Goal: Find specific page/section: Find specific page/section

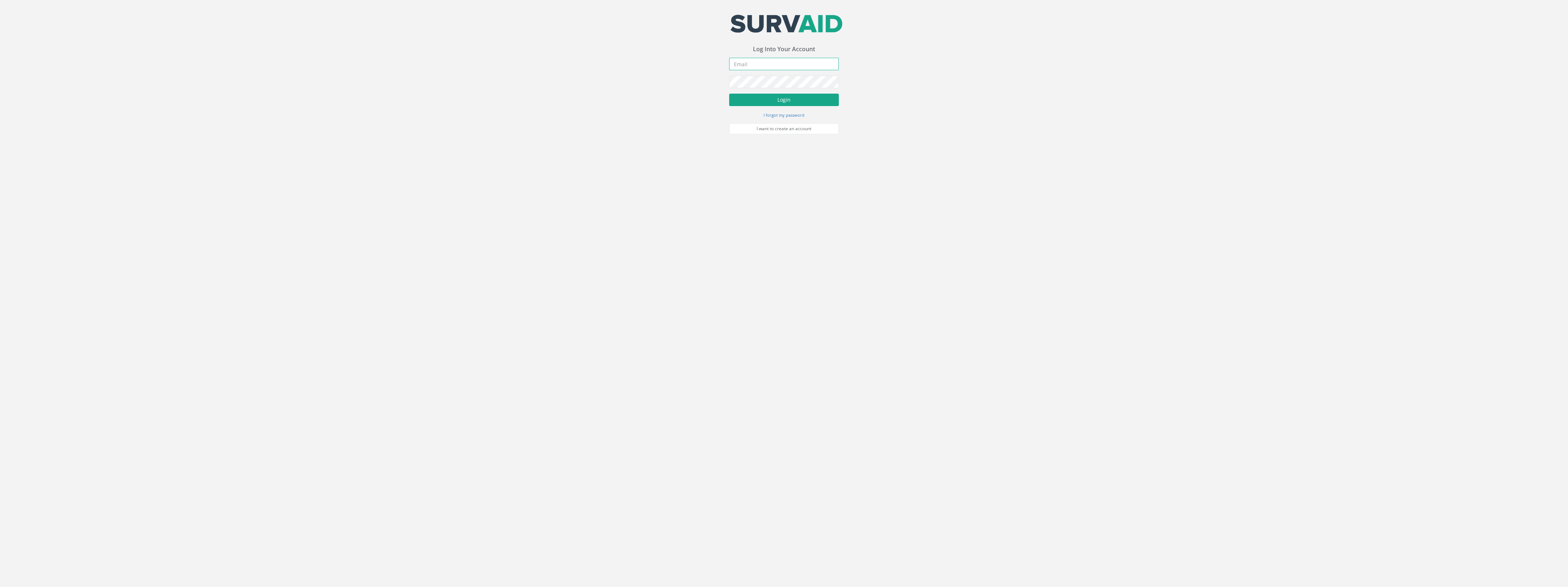
type input "[DOMAIN_NAME][EMAIL_ADDRESS][DOMAIN_NAME]"
click at [772, 103] on button "Login" at bounding box center [784, 100] width 110 height 12
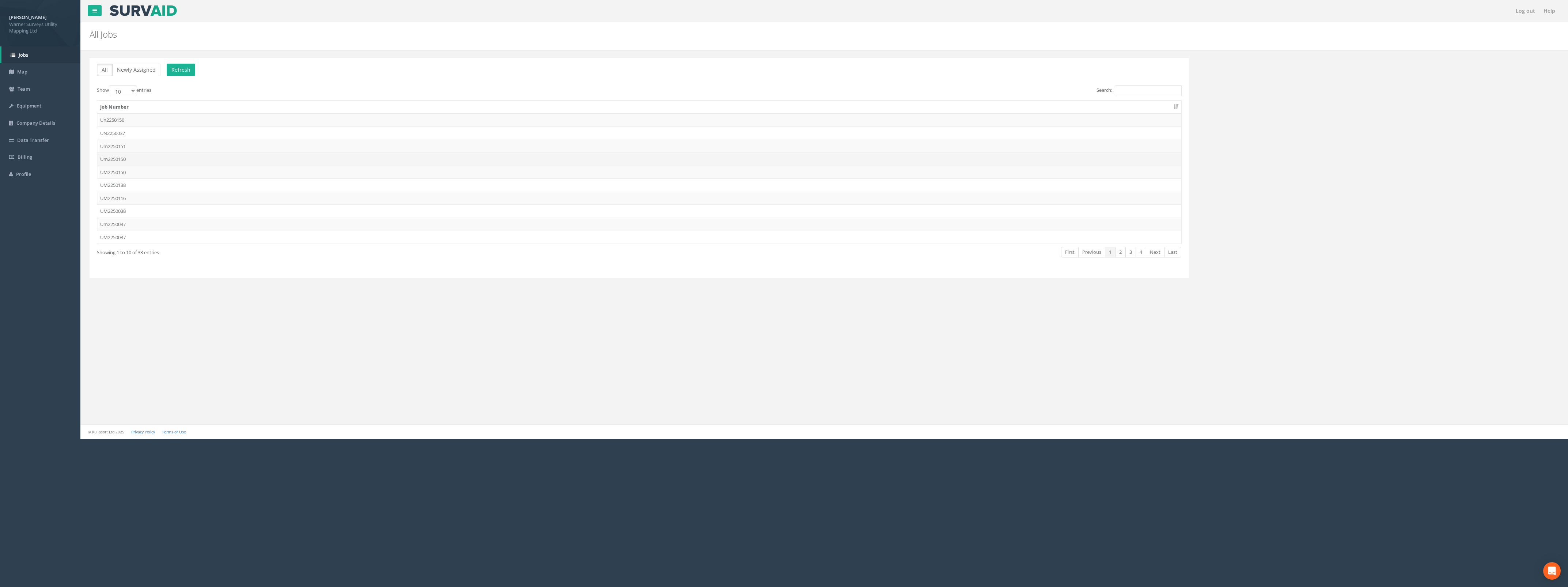
click at [152, 156] on td "Um2250150" at bounding box center [639, 159] width 1084 height 13
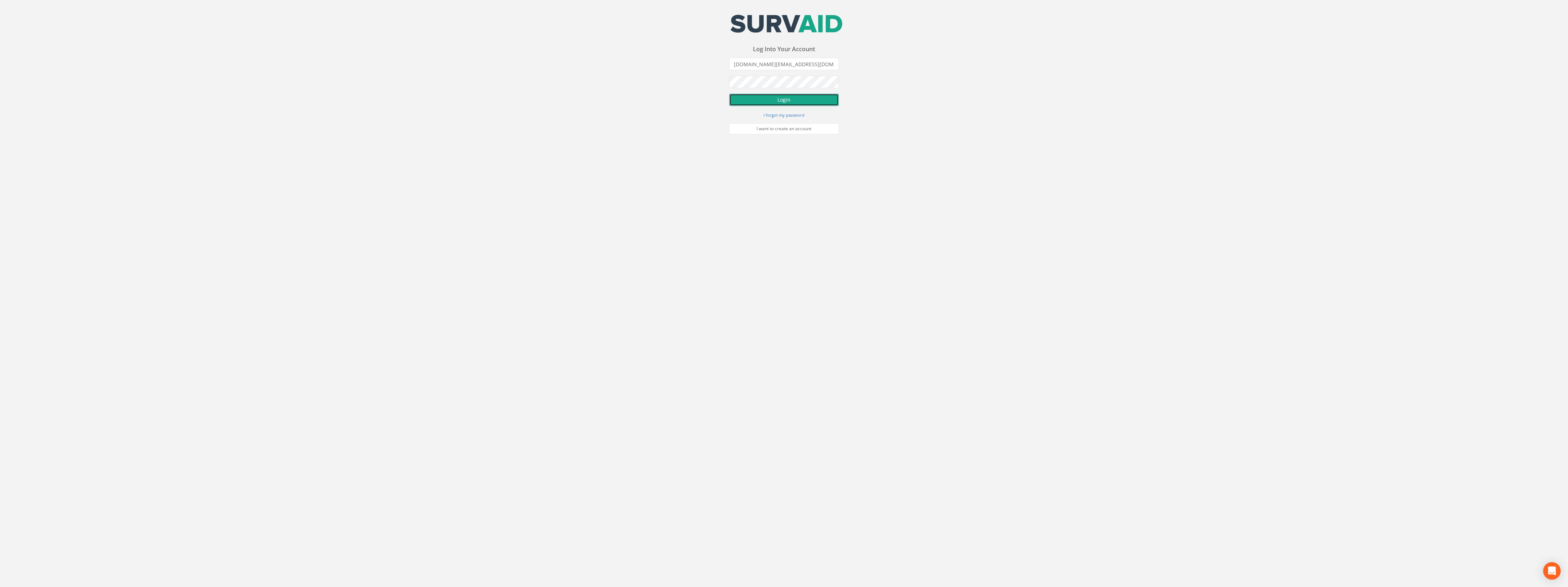
click at [779, 104] on button "Login" at bounding box center [784, 100] width 110 height 12
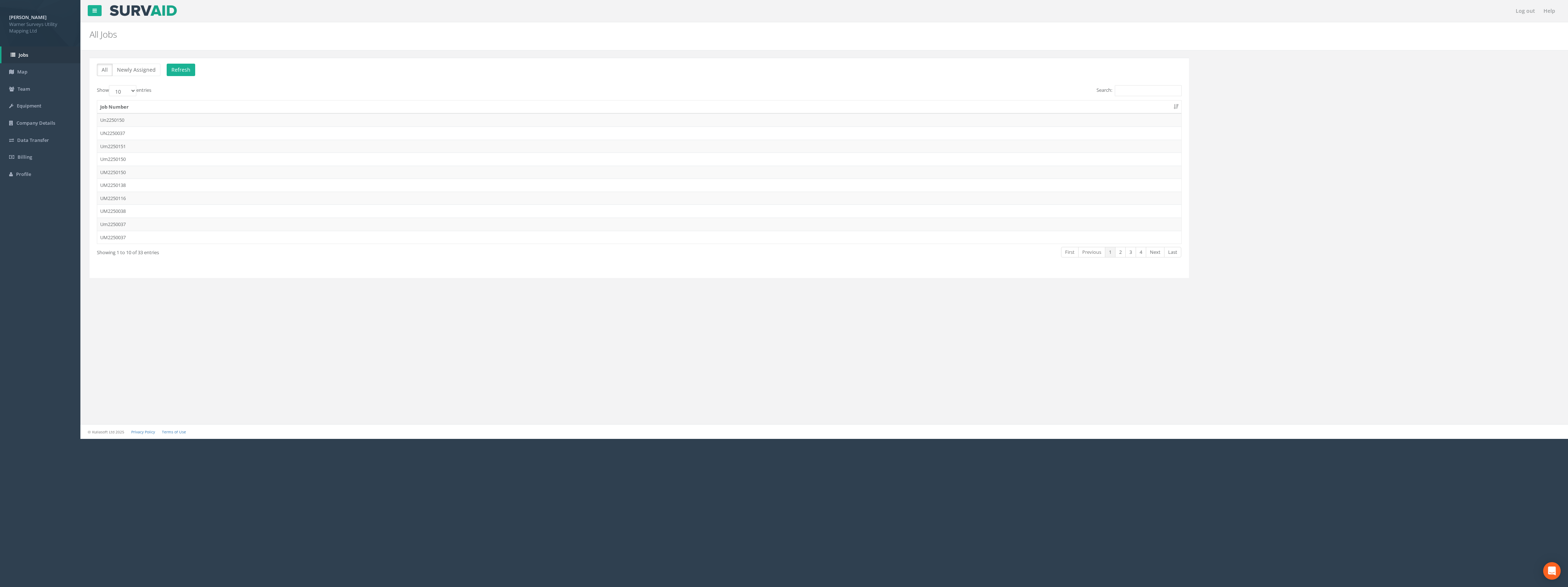
click at [130, 173] on td "UM2250150" at bounding box center [639, 172] width 1084 height 13
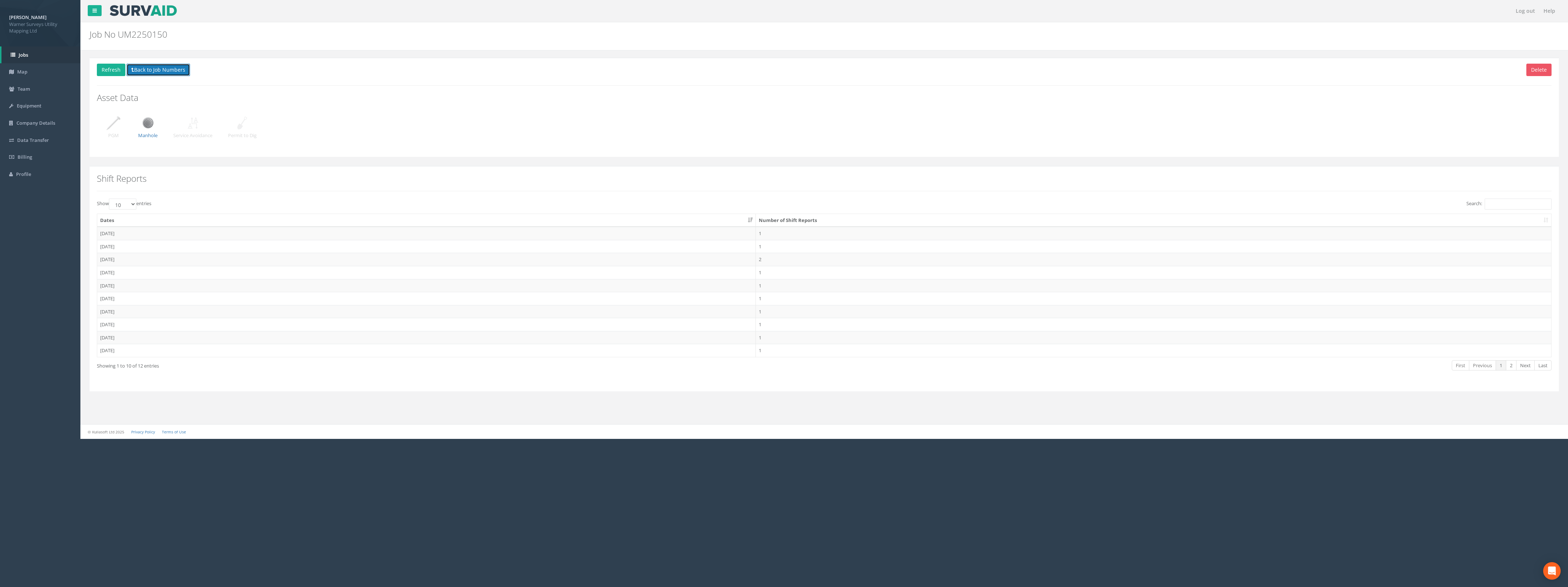
click at [132, 68] on icon at bounding box center [133, 69] width 3 height 5
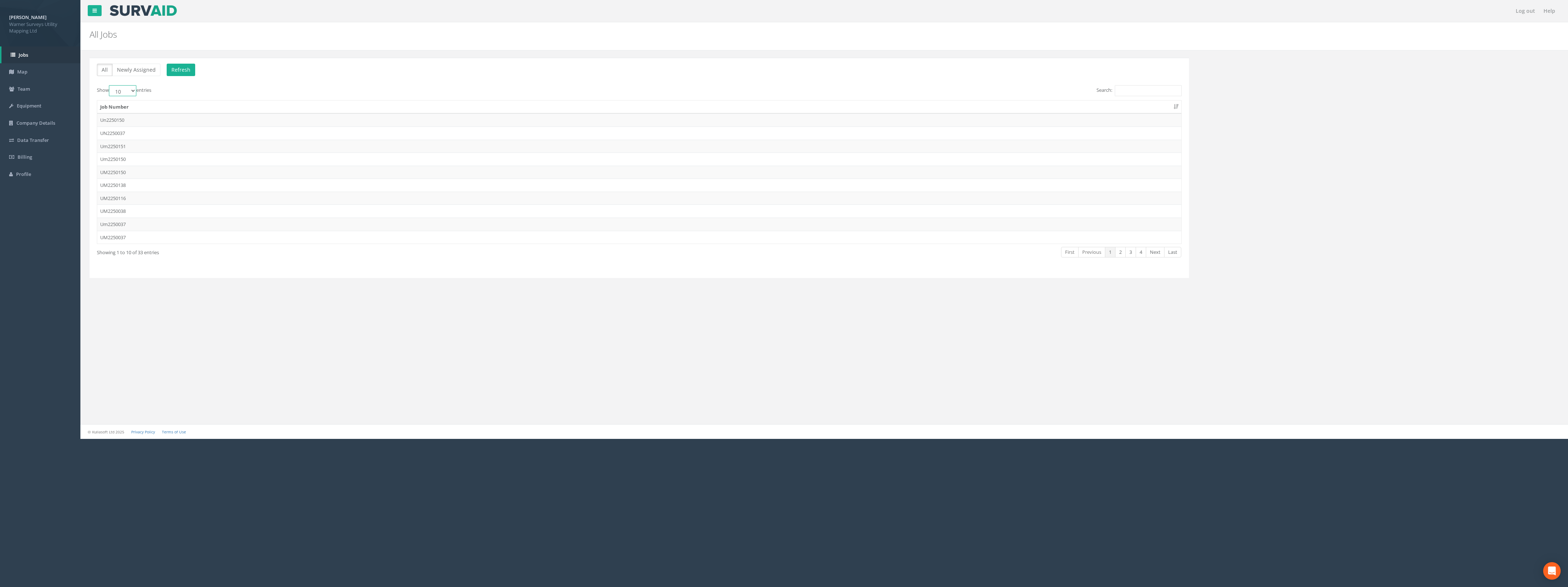
click at [135, 92] on select "10 25 50 100" at bounding box center [122, 91] width 27 height 11
select select "100"
click at [110, 86] on select "10 25 50 100" at bounding box center [122, 91] width 27 height 11
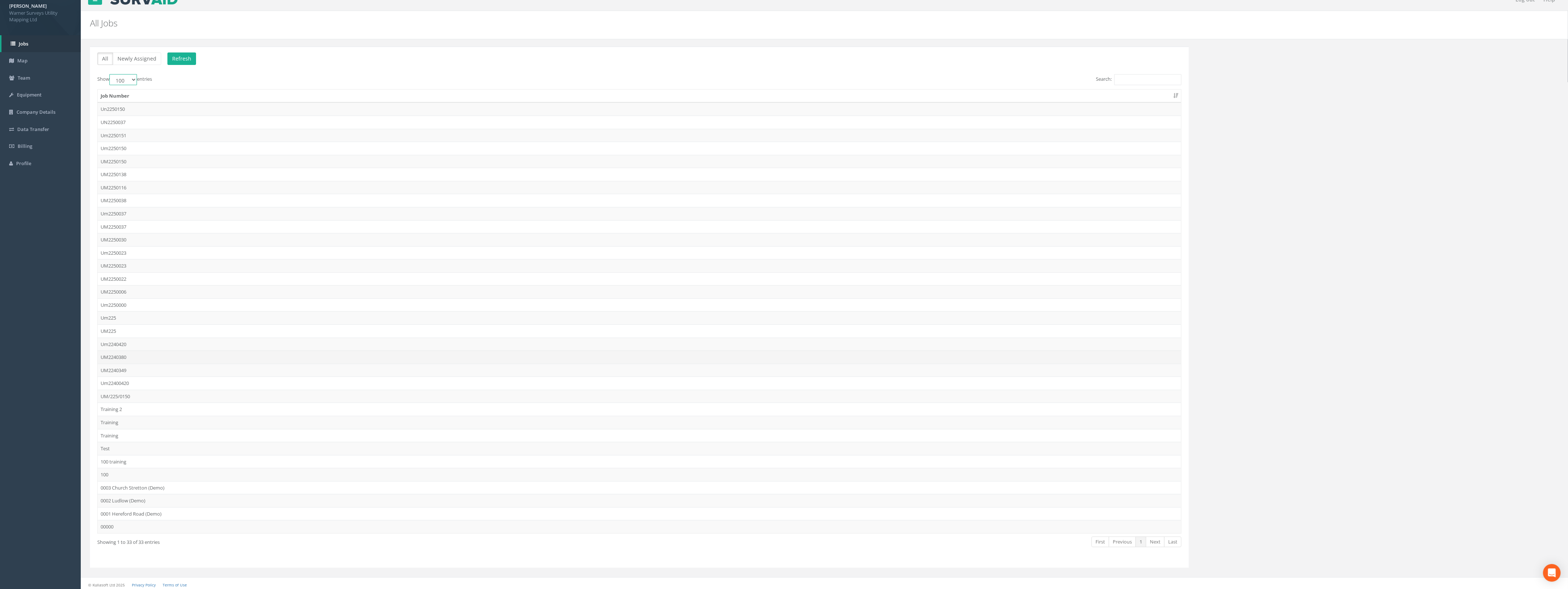
scroll to position [18, 0]
click at [133, 392] on td "UM/225/0150" at bounding box center [639, 393] width 1083 height 13
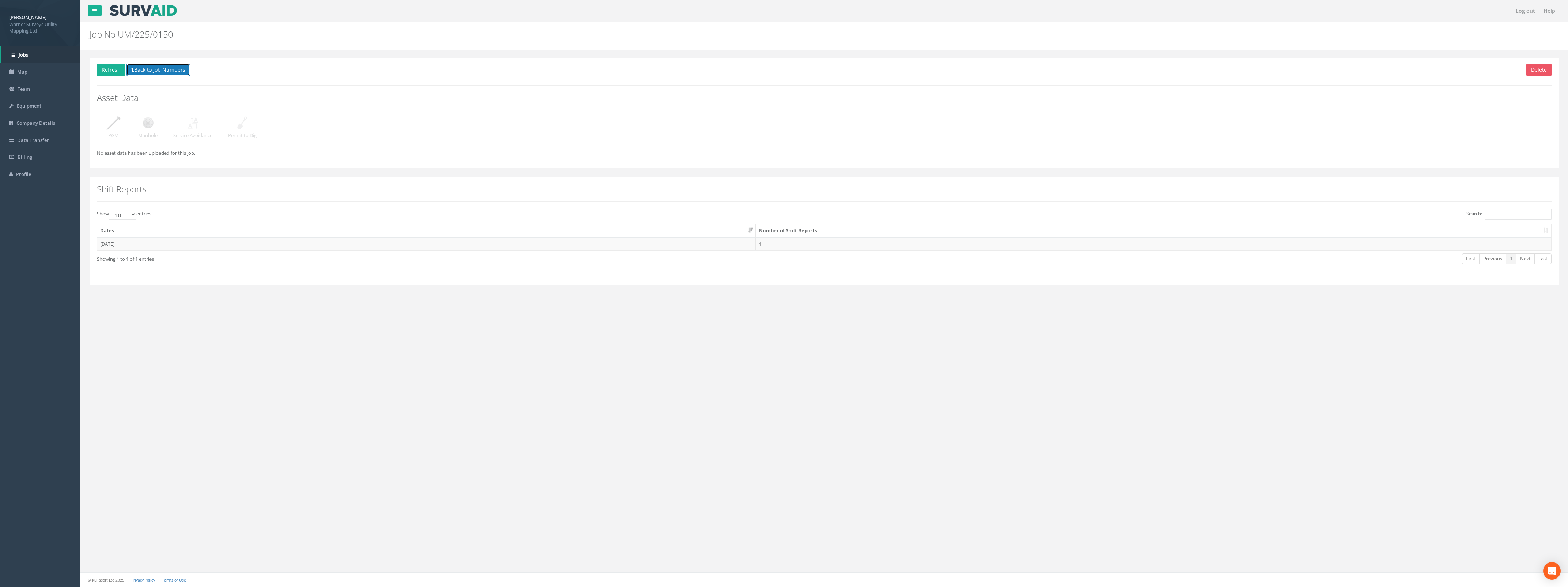
click at [141, 70] on button "Back to Job Numbers" at bounding box center [158, 69] width 63 height 12
